Goal: Task Accomplishment & Management: Manage account settings

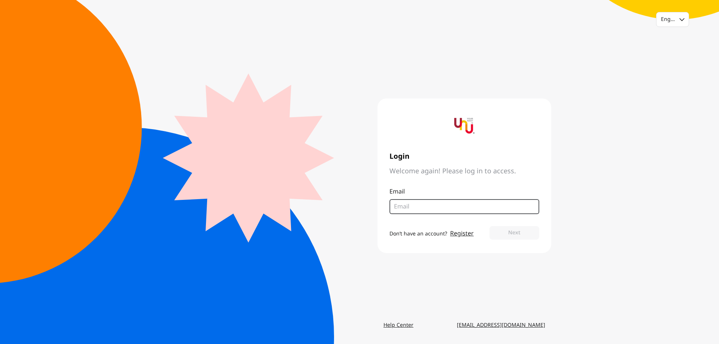
click at [446, 207] on input "email" at bounding box center [461, 206] width 135 height 9
type input "[EMAIL_ADDRESS][DOMAIN_NAME]"
click at [503, 230] on button "Next" at bounding box center [515, 232] width 50 height 13
click at [429, 207] on input "email" at bounding box center [461, 206] width 135 height 9
type input "picharmon@pdmo.go.th"
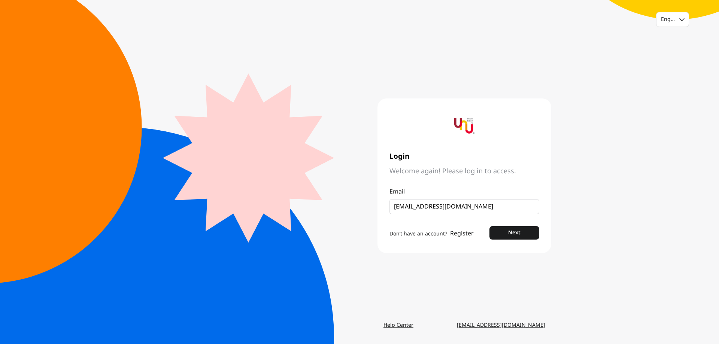
click at [477, 269] on main "Login Welcome again! Please log in to access. Email picharmon@pdmo.go.th Don’t …" at bounding box center [360, 176] width 384 height 286
click at [500, 236] on button "Next" at bounding box center [515, 232] width 50 height 13
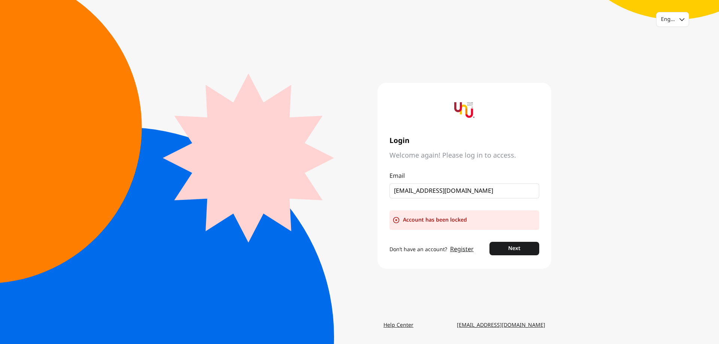
click at [460, 252] on link "Register" at bounding box center [462, 249] width 24 height 9
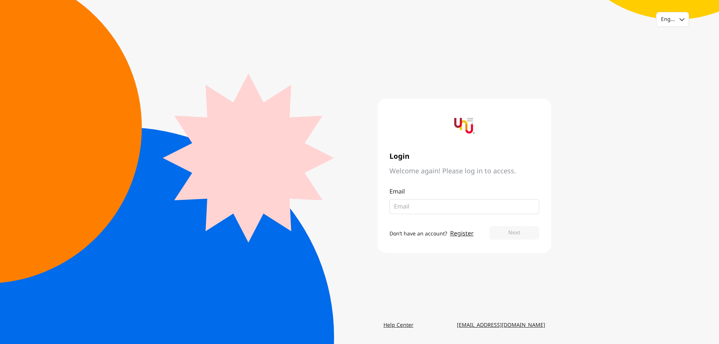
click at [468, 284] on main "Login Welcome again! Please log in to access. Email Don’t have an account? Regi…" at bounding box center [360, 176] width 384 height 286
click at [460, 208] on input "email" at bounding box center [461, 206] width 135 height 9
click at [472, 206] on input "email" at bounding box center [461, 206] width 135 height 9
type input "[EMAIL_ADDRESS][DOMAIN_NAME]"
click at [505, 235] on button "Next" at bounding box center [515, 232] width 50 height 13
